Goal: Task Accomplishment & Management: Manage account settings

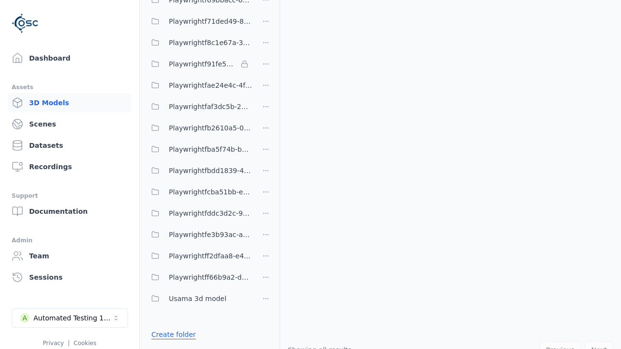
click at [173, 335] on link "Create folder" at bounding box center [173, 335] width 45 height 10
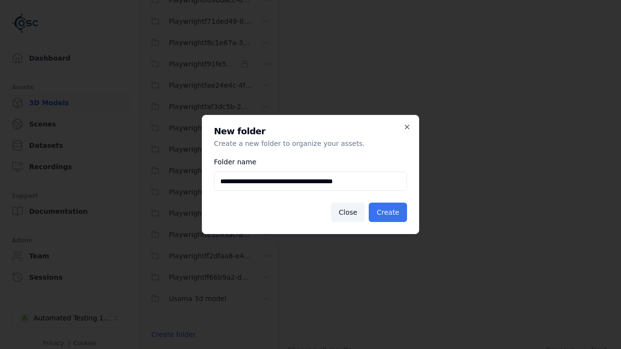
type input "**********"
click at [387, 212] on button "Create" at bounding box center [387, 212] width 38 height 19
